Goal: Information Seeking & Learning: Compare options

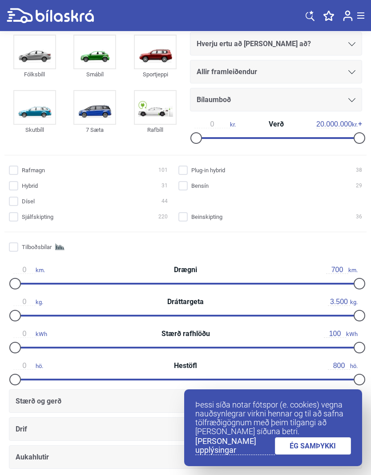
scroll to position [248, 0]
click at [20, 204] on input "Dísel 44" at bounding box center [89, 202] width 159 height 9
checkbox input "true"
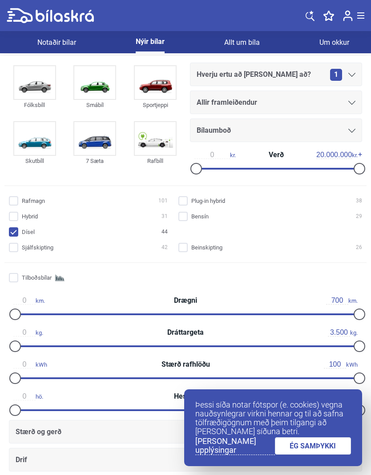
click at [352, 101] on icon at bounding box center [351, 103] width 7 height 4
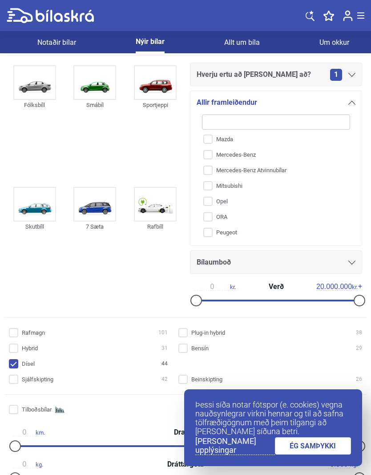
scroll to position [205, 0]
click at [206, 206] on input "Opel" at bounding box center [269, 202] width 149 height 16
checkbox input "true"
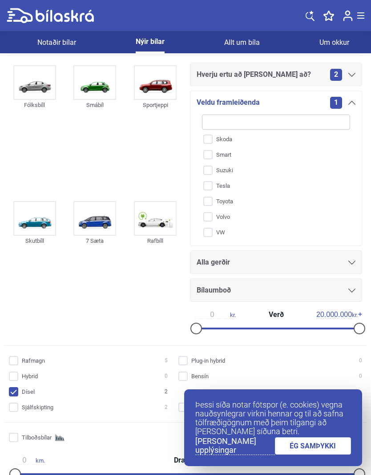
click at [206, 207] on input "Toyota" at bounding box center [269, 202] width 149 height 16
checkbox input "true"
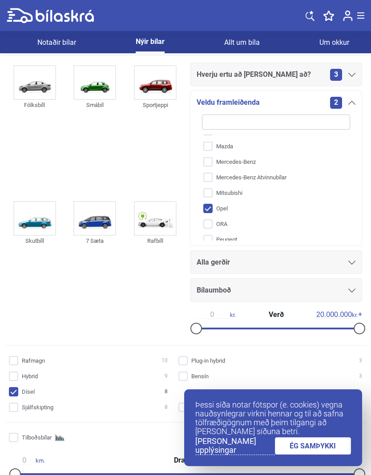
click at [354, 102] on icon at bounding box center [351, 103] width 7 height 4
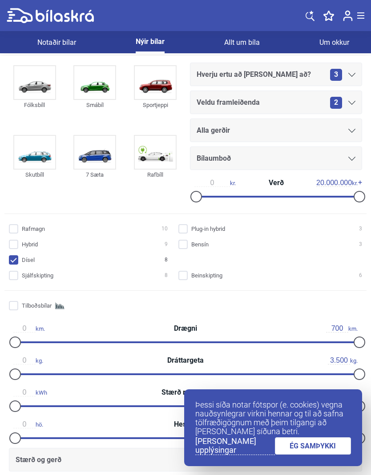
click at [82, 79] on img at bounding box center [94, 82] width 41 height 33
click at [22, 258] on input "Dísel 0" at bounding box center [89, 260] width 159 height 9
checkbox input "false"
click at [16, 279] on input "Sjálfskipting 2" at bounding box center [89, 275] width 159 height 9
checkbox input "true"
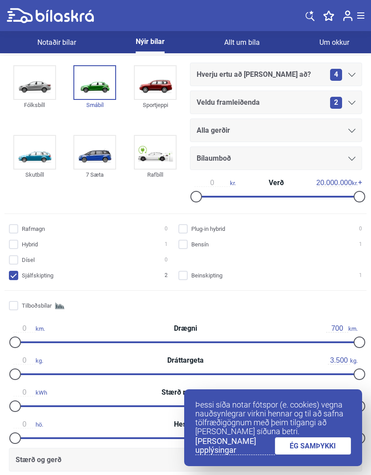
click at [17, 249] on input "Hybrid 1" at bounding box center [89, 244] width 159 height 9
checkbox input "true"
click at [353, 100] on div "2" at bounding box center [342, 103] width 25 height 12
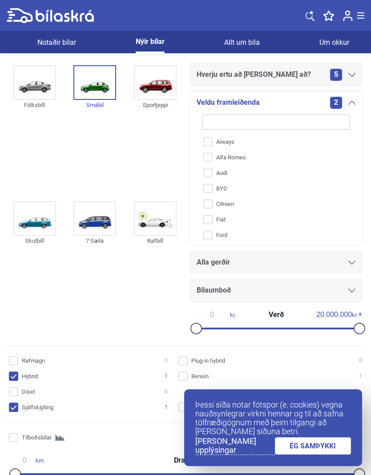
click at [353, 106] on div "2" at bounding box center [342, 103] width 25 height 12
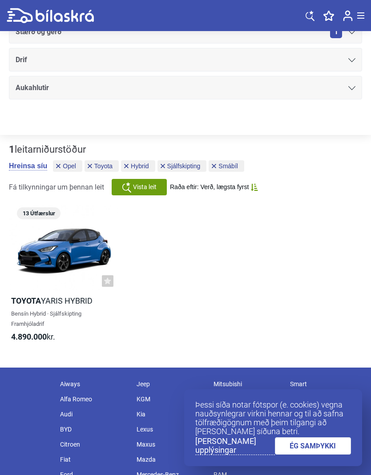
scroll to position [426, 0]
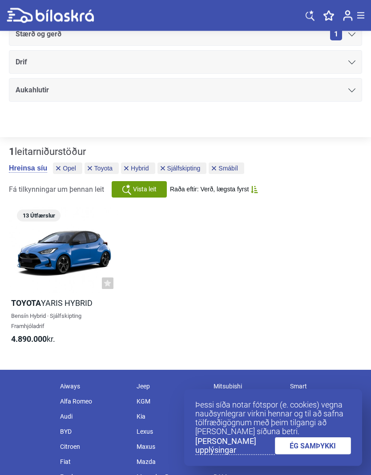
click at [227, 171] on span "Smábíl" at bounding box center [228, 169] width 20 height 6
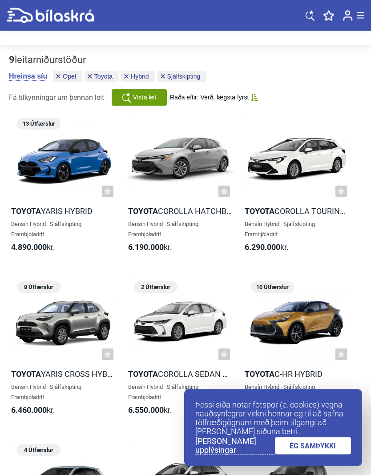
scroll to position [514, 0]
